Goal: Find specific page/section: Find specific page/section

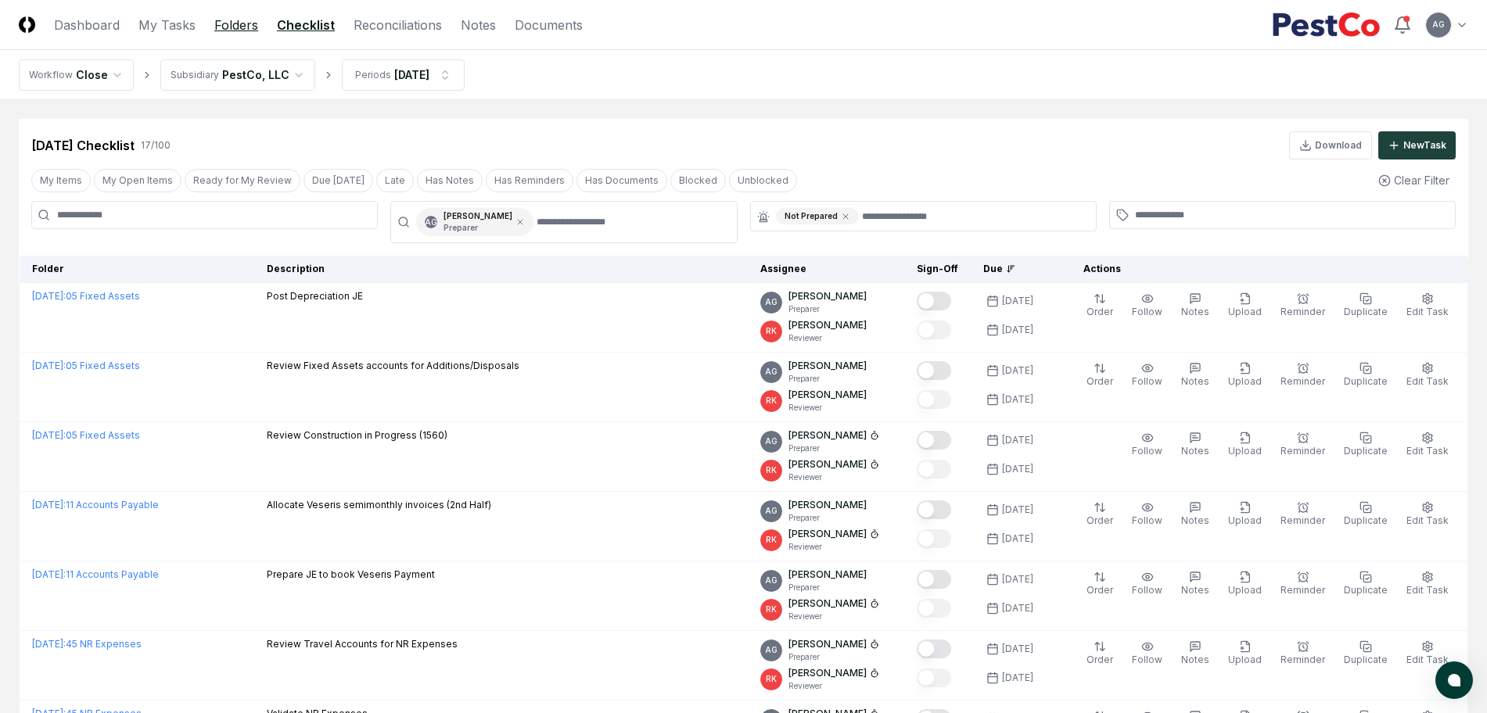
click at [217, 23] on link "Folders" at bounding box center [236, 25] width 44 height 19
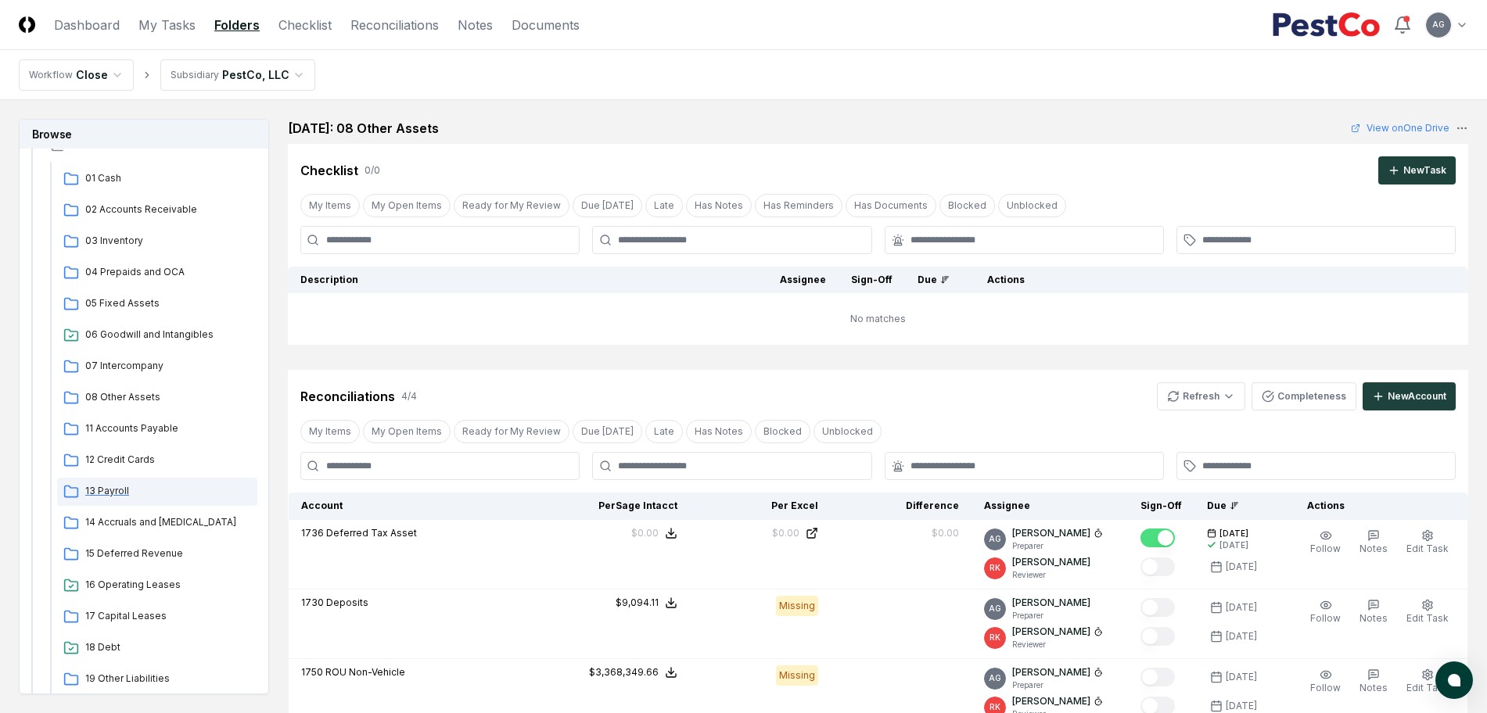
scroll to position [195, 0]
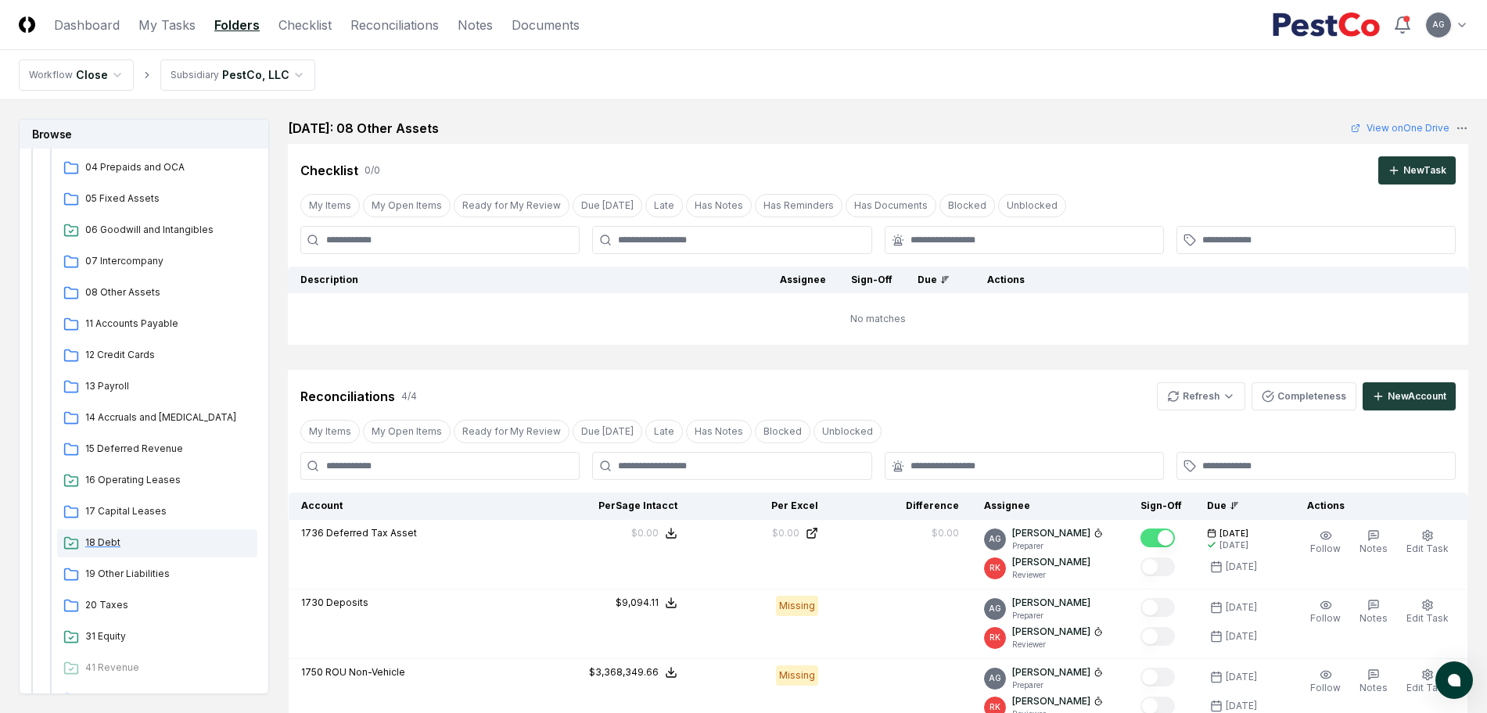
click at [108, 534] on div "18 Debt" at bounding box center [157, 543] width 200 height 28
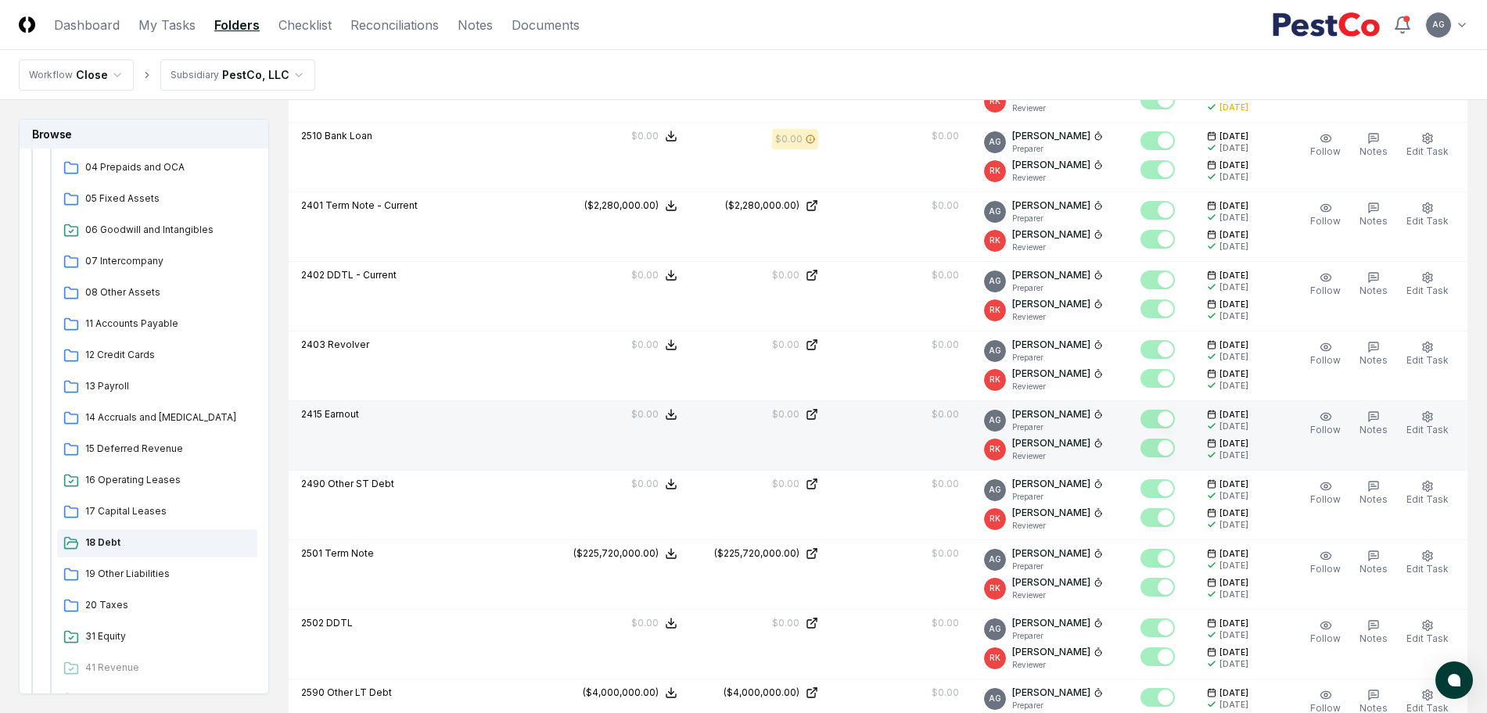
scroll to position [586, 0]
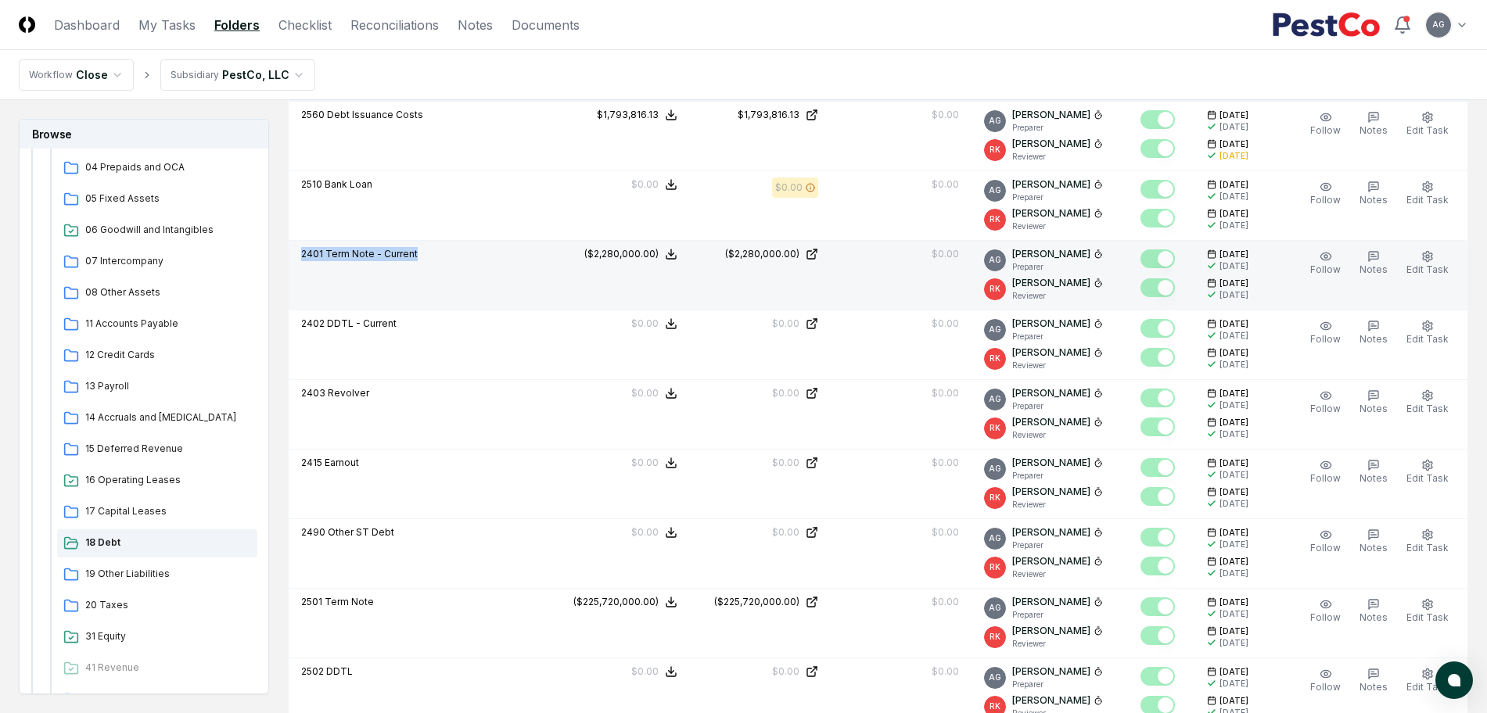
drag, startPoint x: 439, startPoint y: 254, endPoint x: 300, endPoint y: 256, distance: 139.2
click at [300, 256] on td "2401 Term Note - Current" at bounding box center [419, 276] width 261 height 70
copy p "2401 Term Note - Current"
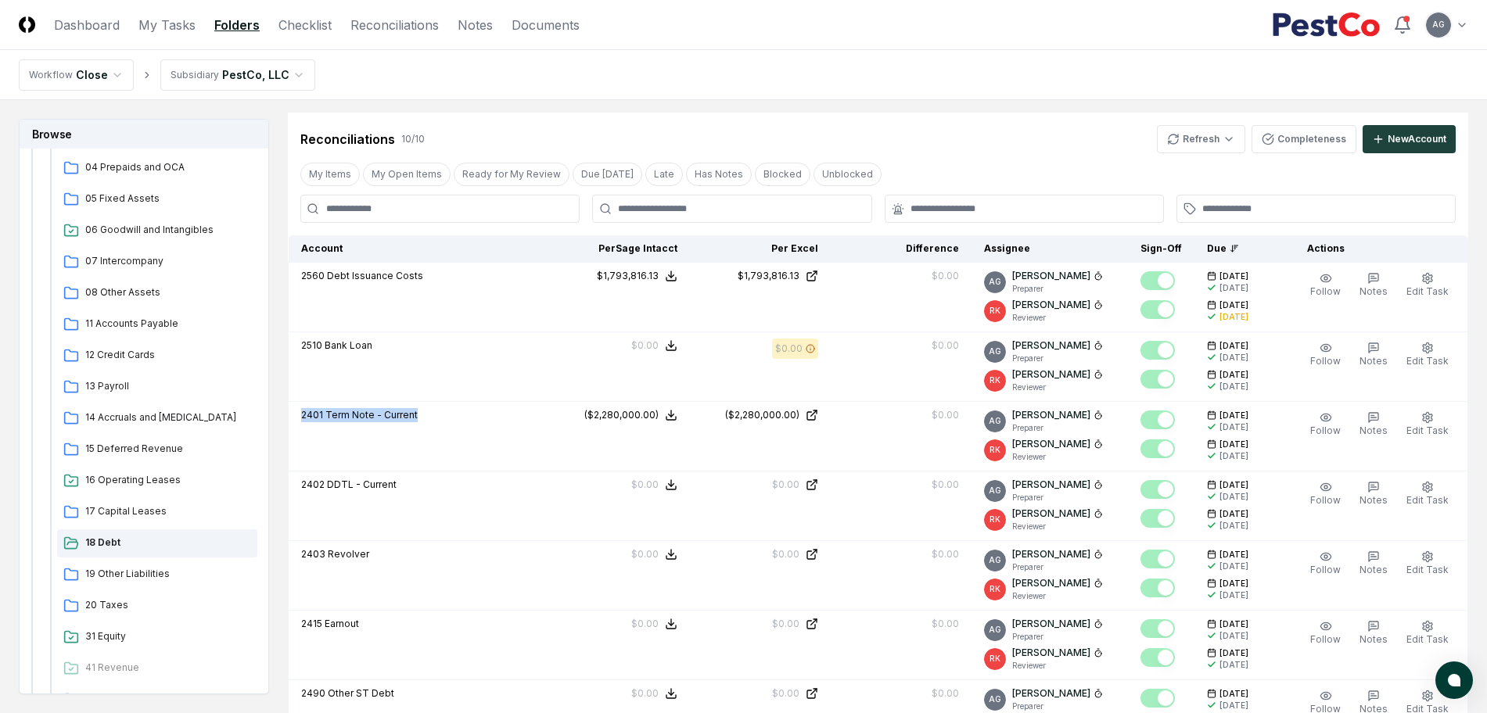
scroll to position [391, 0]
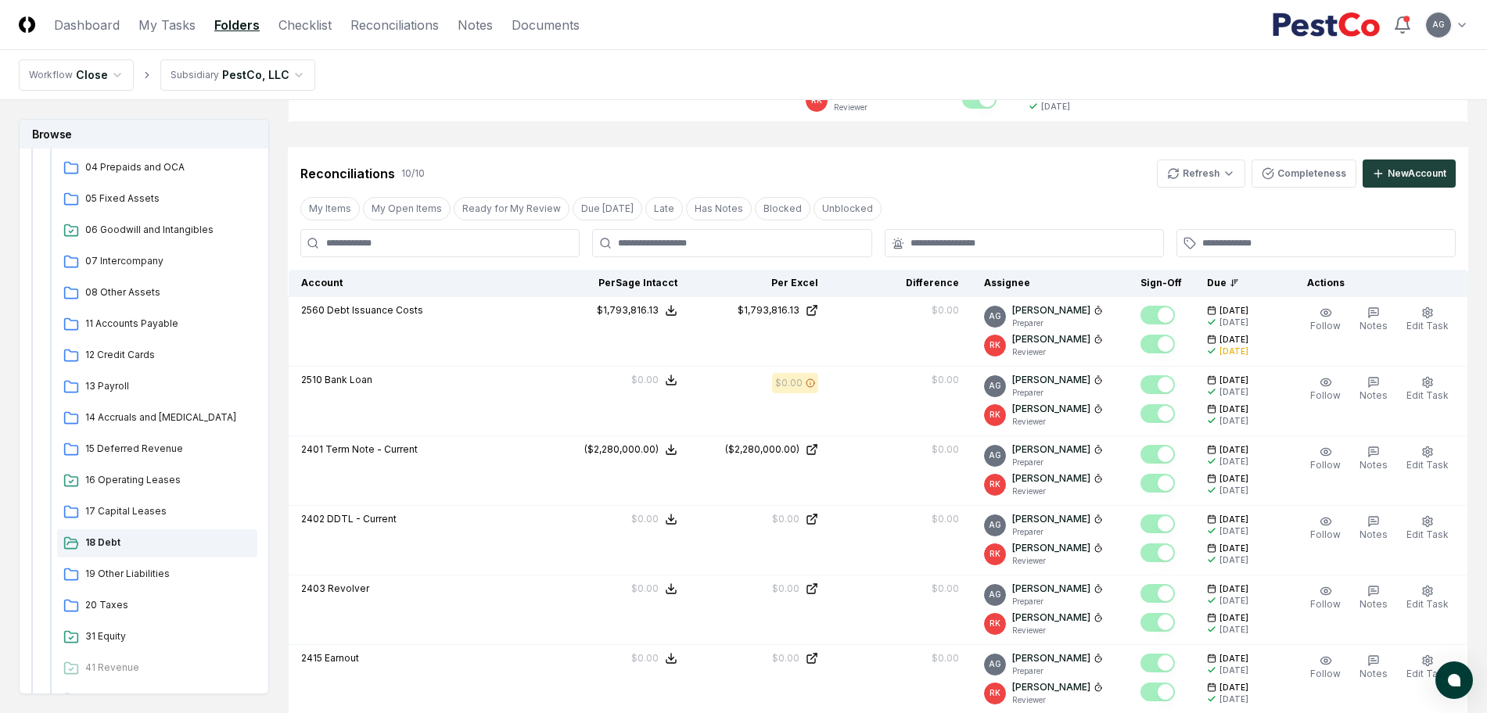
click at [712, 72] on nav "Workflow Close Subsidiary PestCo, LLC" at bounding box center [743, 75] width 1487 height 50
